Goal: Transaction & Acquisition: Purchase product/service

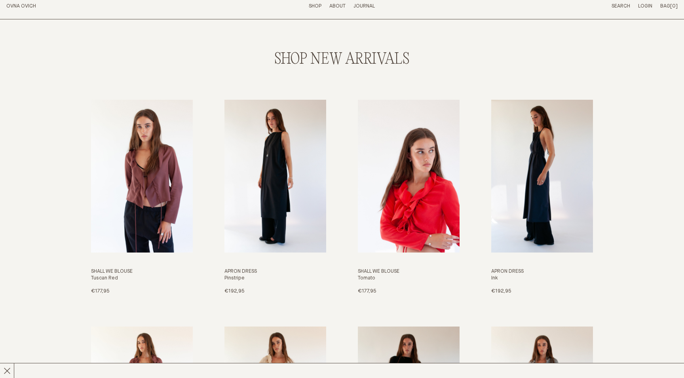
scroll to position [909, 0]
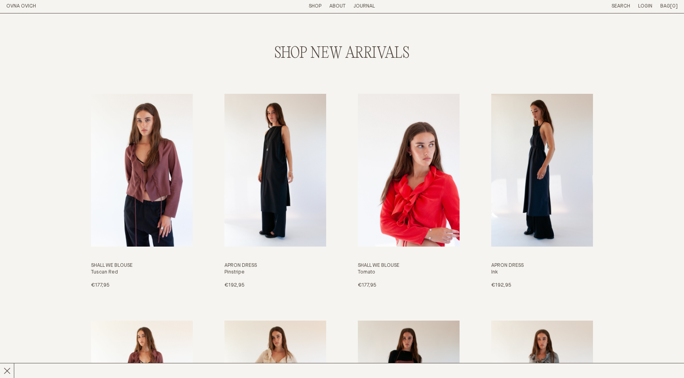
click at [312, 2] on header "OVNA OVICH Menu T:€0,00 Shop About Story Materials Practices Journal Search Log…" at bounding box center [342, 6] width 684 height 13
click at [312, 7] on link "Shop" at bounding box center [315, 6] width 13 height 5
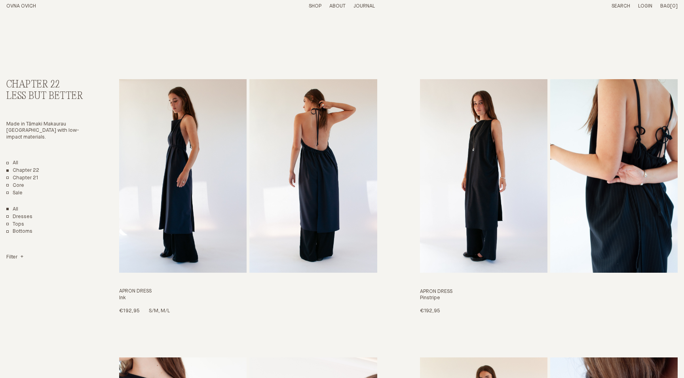
click at [296, 188] on img "Apron Dress" at bounding box center [312, 175] width 127 height 193
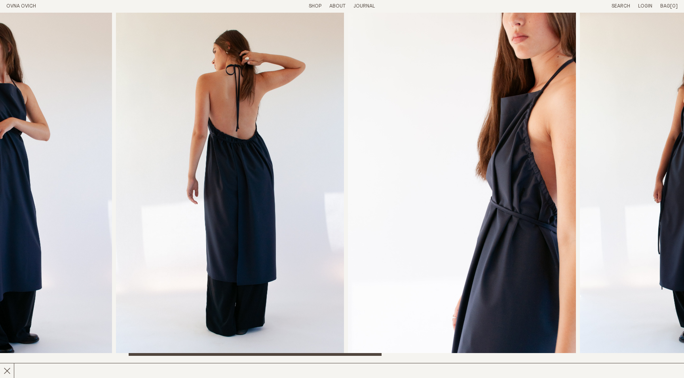
click at [155, 224] on img "3 / 8" at bounding box center [230, 184] width 228 height 343
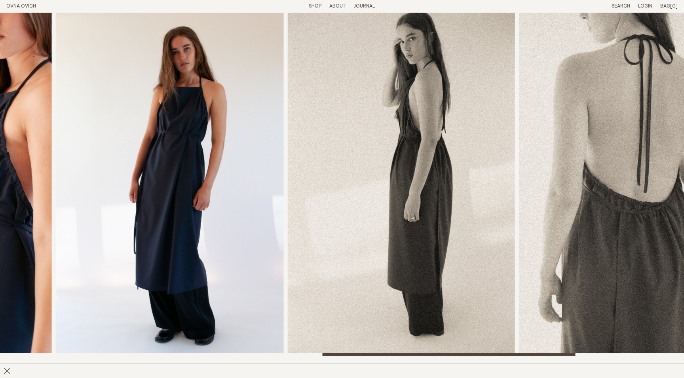
click at [623, 197] on img "7 / 8" at bounding box center [632, 184] width 227 height 343
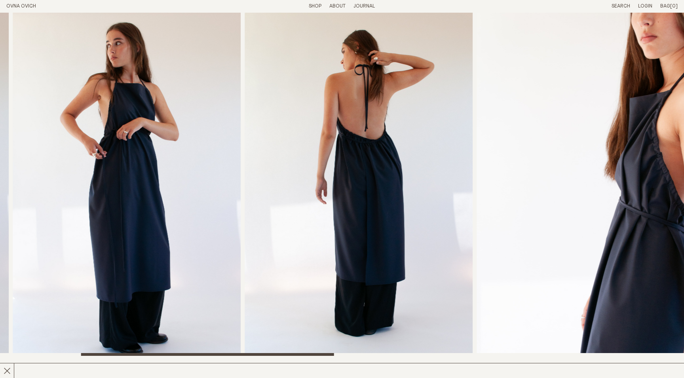
click at [557, 162] on img "4 / 8" at bounding box center [590, 184] width 228 height 343
